Goal: Navigation & Orientation: Find specific page/section

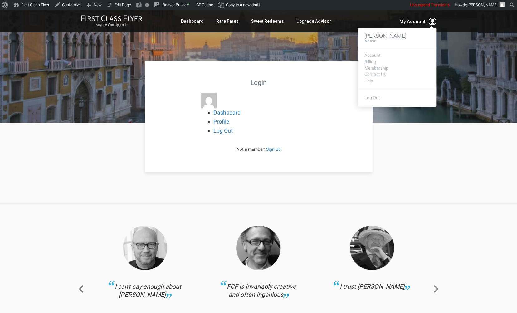
click at [409, 19] on span "My Account" at bounding box center [412, 21] width 26 height 7
click at [377, 53] on link "Account" at bounding box center [396, 55] width 65 height 5
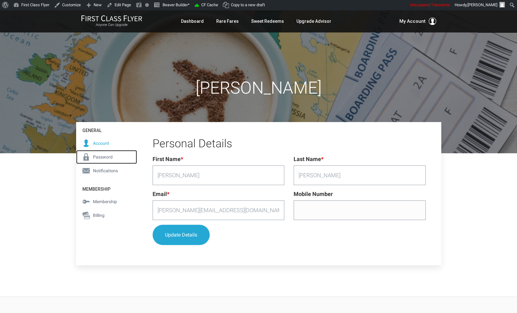
click at [110, 154] on span "Password" at bounding box center [103, 156] width 20 height 7
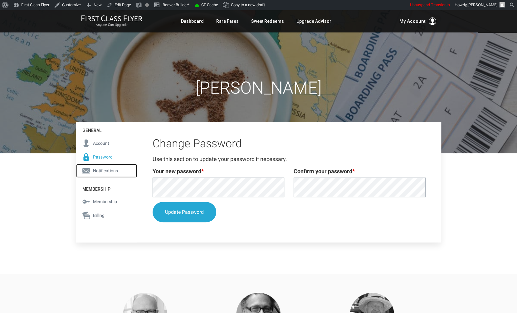
click at [103, 169] on span "Notifications" at bounding box center [105, 170] width 25 height 7
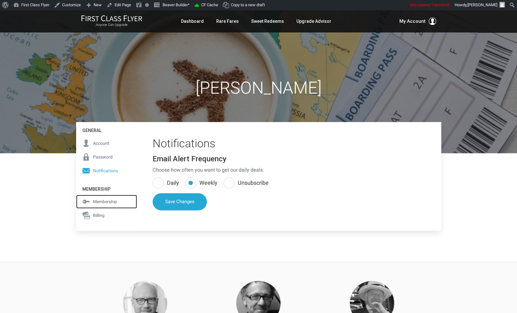
click at [108, 199] on span "Membership" at bounding box center [105, 201] width 24 height 7
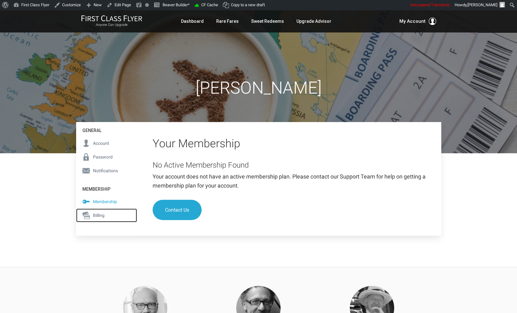
click at [103, 212] on span "Billing" at bounding box center [99, 215] width 12 height 7
